Goal: Check status

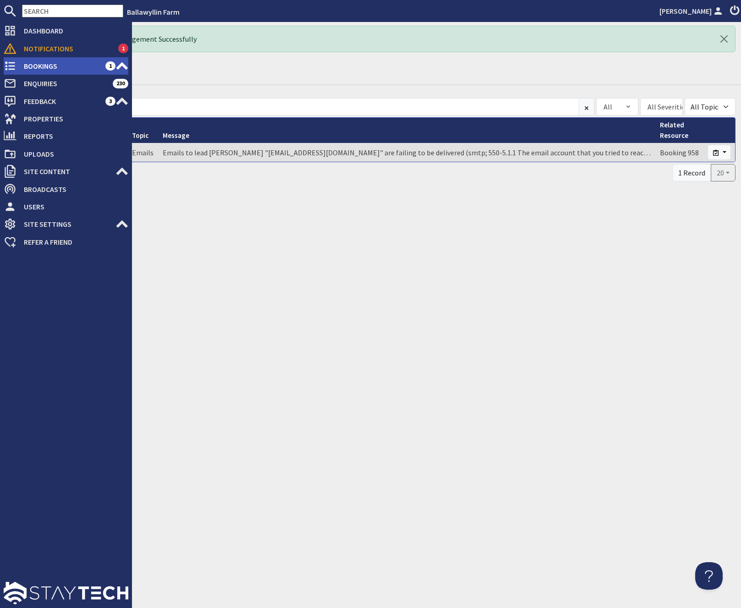
click at [27, 69] on span "Bookings" at bounding box center [60, 66] width 89 height 15
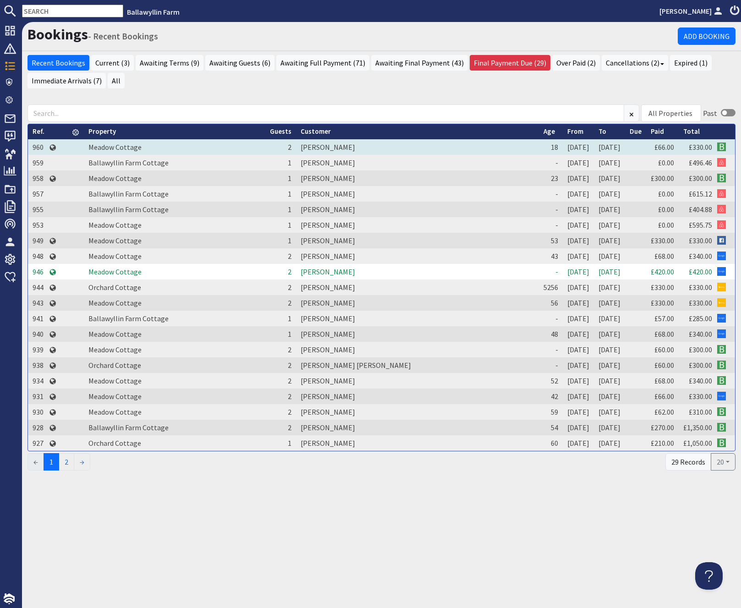
click at [264, 146] on td "Meadow Cottage" at bounding box center [174, 147] width 181 height 16
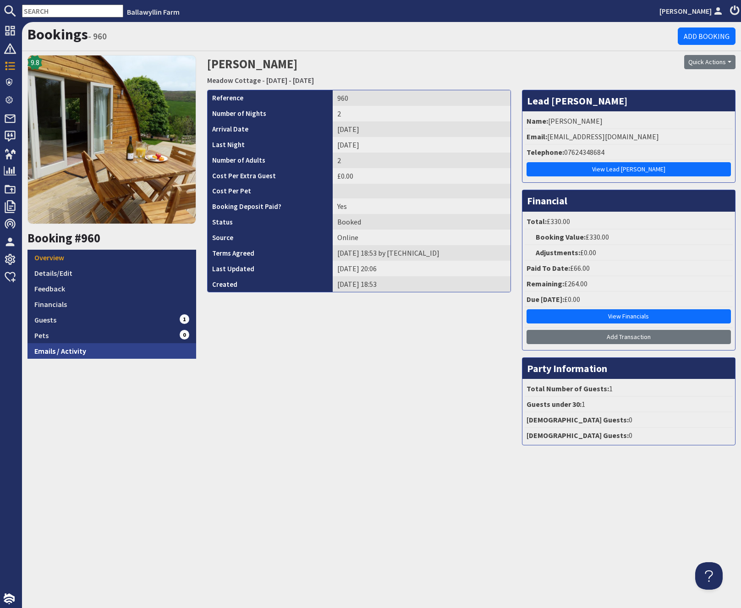
click at [74, 348] on link "Emails / Activity" at bounding box center [111, 351] width 169 height 16
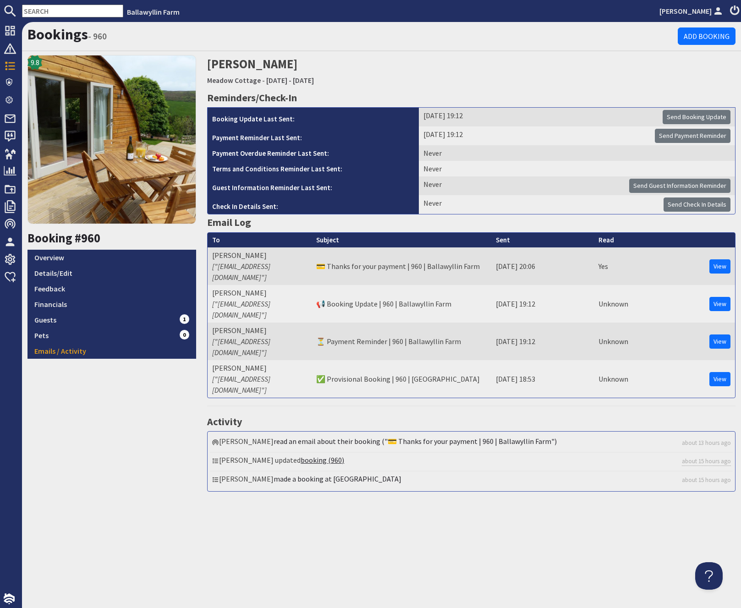
click at [319, 456] on link "booking (960)" at bounding box center [323, 460] width 44 height 9
click at [324, 24] on div "Bookings - 960 Add Booking" at bounding box center [381, 36] width 719 height 29
